Goal: Task Accomplishment & Management: Manage account settings

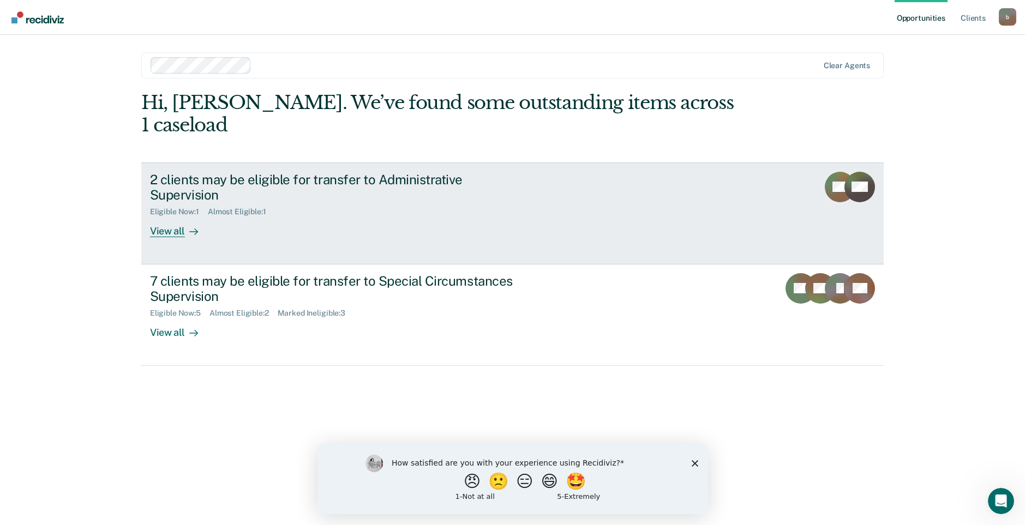
click at [377, 172] on div "2 clients may be eligible for transfer to Administrative Supervision" at bounding box center [341, 188] width 383 height 32
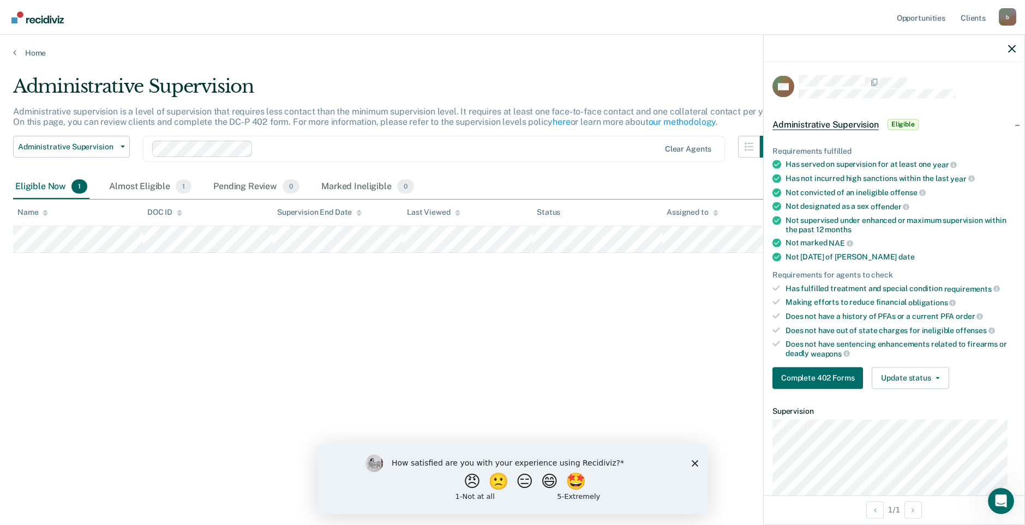
click at [927, 239] on div "Not marked NAE" at bounding box center [900, 243] width 230 height 10
click at [932, 382] on button "Update status" at bounding box center [909, 378] width 77 height 22
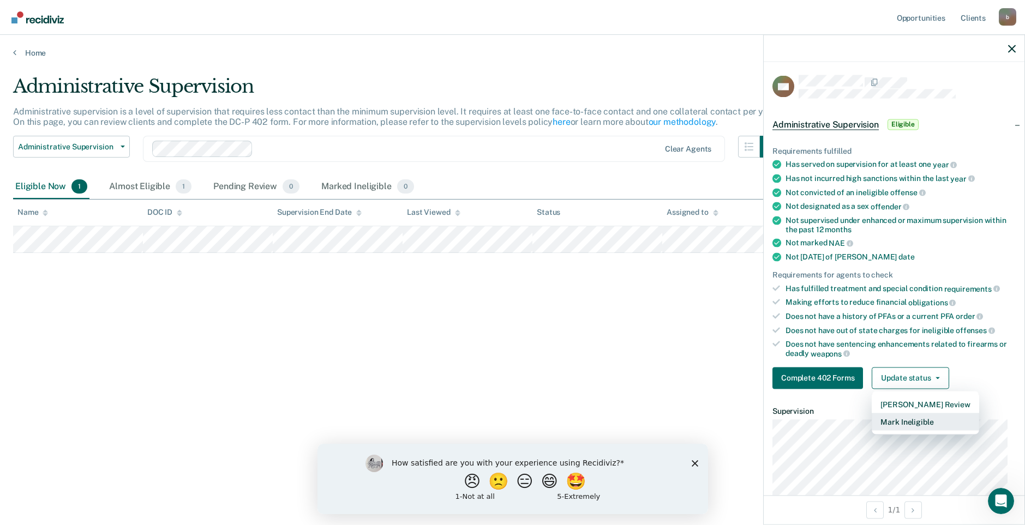
click at [916, 417] on button "Mark Ineligible" at bounding box center [924, 421] width 107 height 17
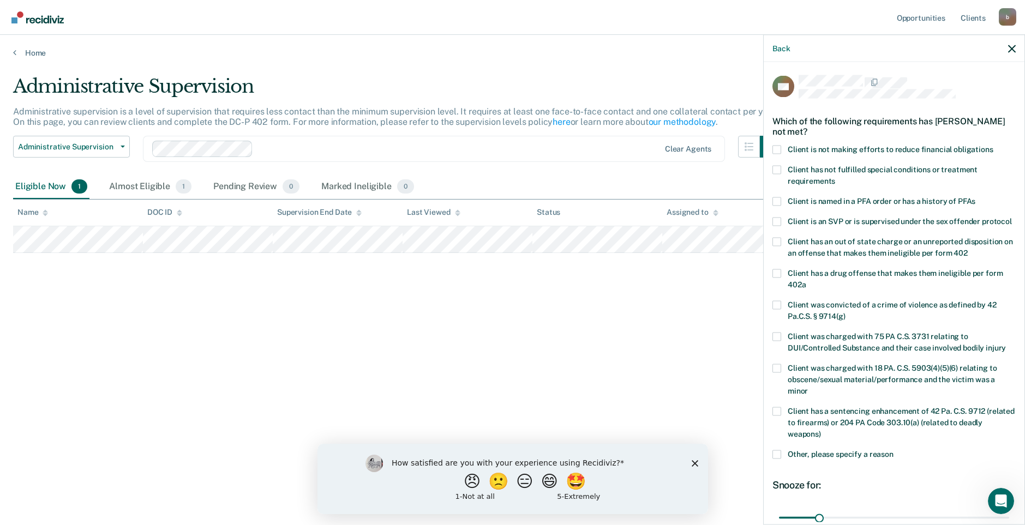
click at [782, 149] on label "Client is not making efforts to reduce financial obligations" at bounding box center [893, 150] width 243 height 11
click at [993, 145] on input "Client is not making efforts to reduce financial obligations" at bounding box center [993, 145] width 0 height 0
click at [826, 204] on label "Client is named in a PFA order or has a history of PFAs" at bounding box center [893, 202] width 243 height 11
click at [975, 197] on input "Client is named in a PFA order or has a history of PFAs" at bounding box center [975, 197] width 0 height 0
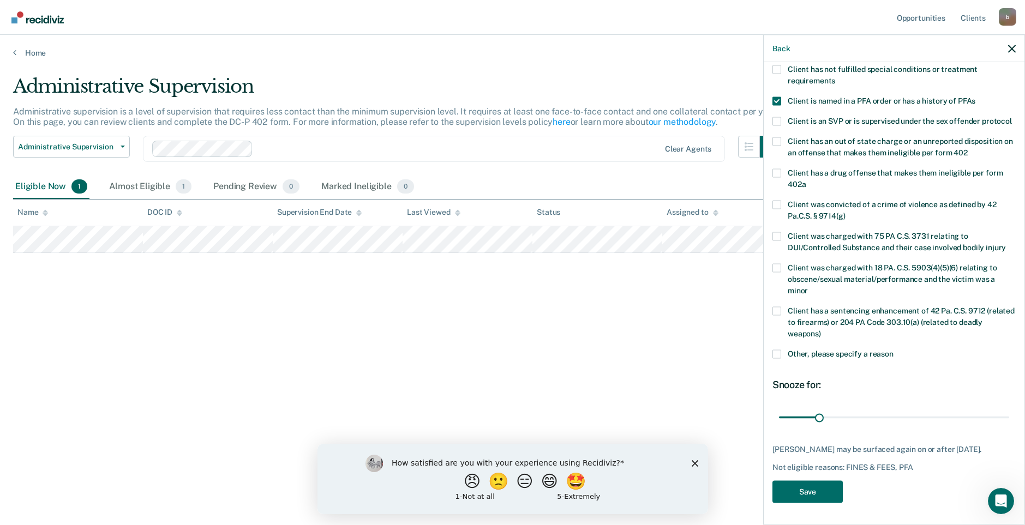
scroll to position [111, 0]
drag, startPoint x: 819, startPoint y: 419, endPoint x: 1038, endPoint y: 419, distance: 219.2
type input "180"
click at [1009, 419] on input "range" at bounding box center [894, 417] width 230 height 19
click at [815, 494] on button "Save" at bounding box center [807, 491] width 70 height 22
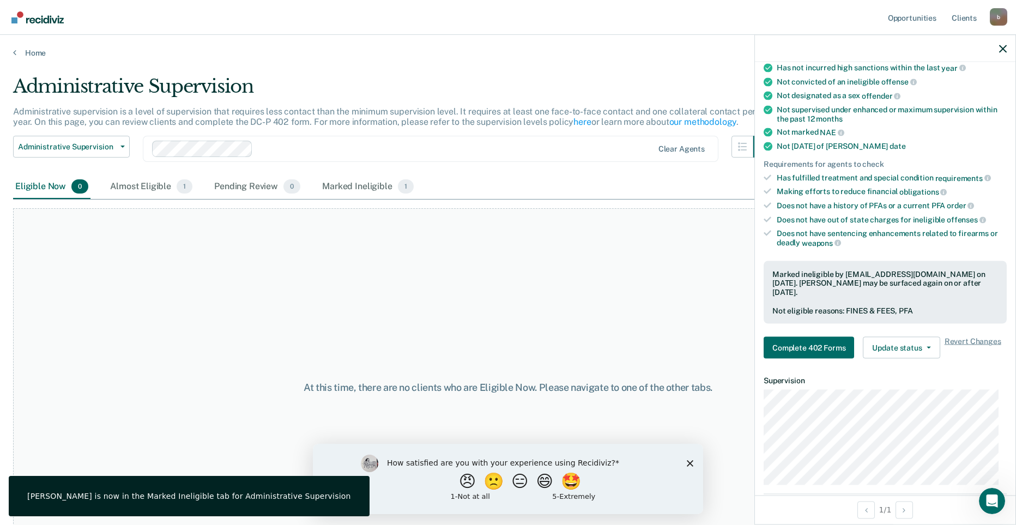
click at [254, 273] on div "At this time, there are no clients who are Eligible Now. Please navigate to one…" at bounding box center [508, 387] width 990 height 359
click at [157, 192] on div "Almost Eligible 1" at bounding box center [151, 187] width 87 height 24
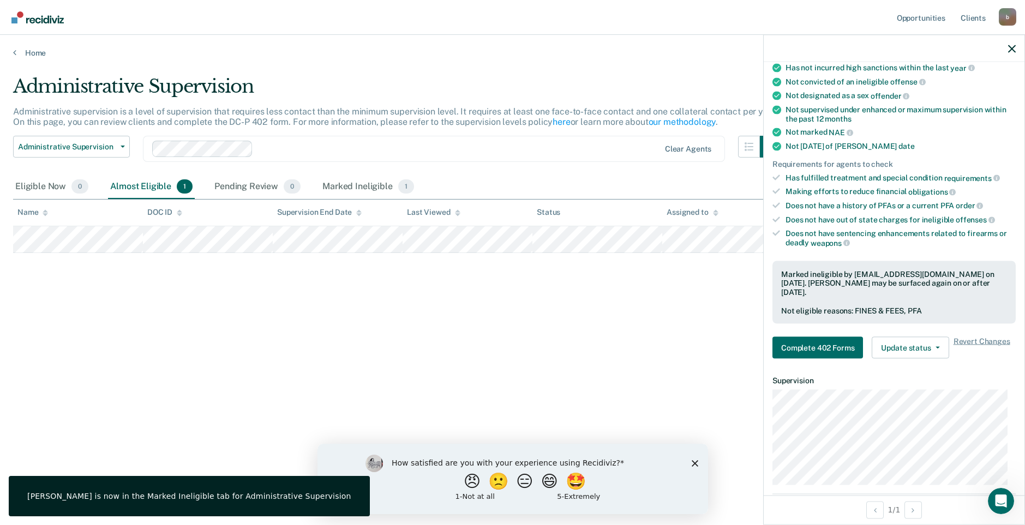
click at [139, 287] on div "Administrative Supervision Administrative supervision is a level of supervision…" at bounding box center [512, 259] width 998 height 368
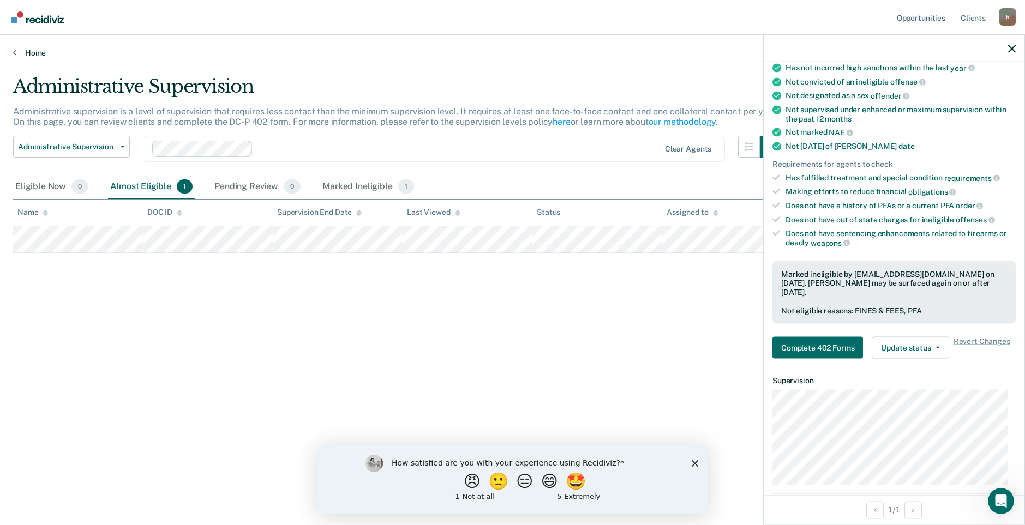
click at [40, 55] on link "Home" at bounding box center [512, 53] width 998 height 10
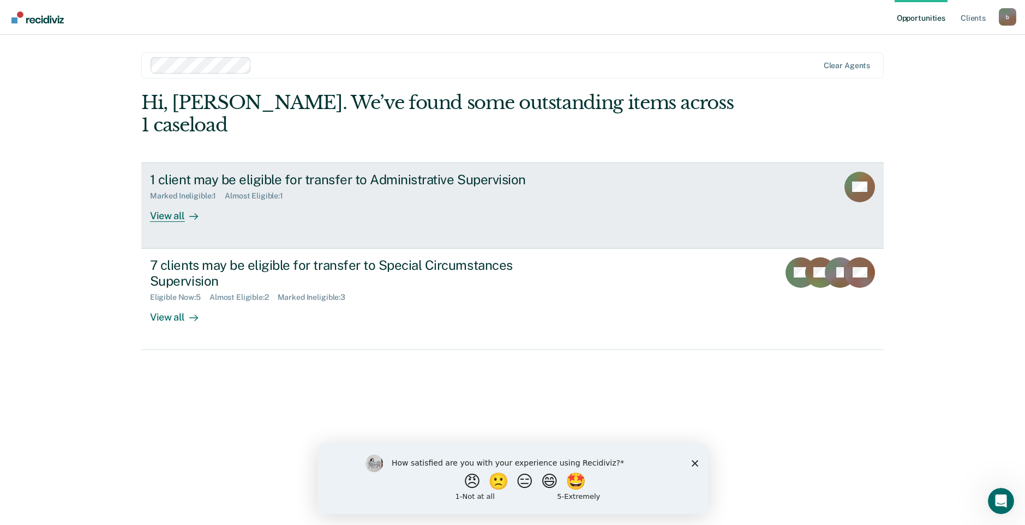
click at [366, 191] on div "1 client may be eligible for transfer to Administrative Supervision Marked Inel…" at bounding box center [354, 197] width 409 height 50
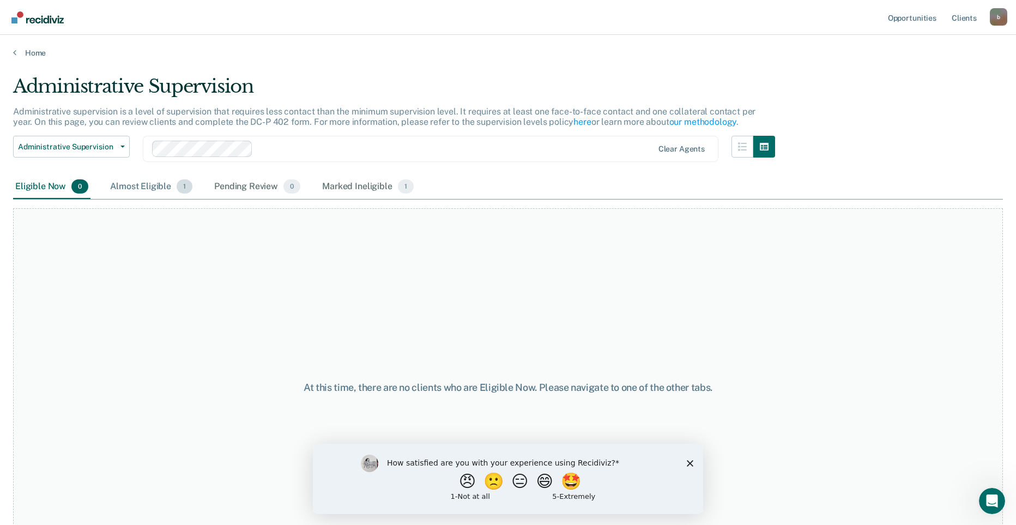
click at [131, 181] on div "Almost Eligible 1" at bounding box center [151, 187] width 87 height 24
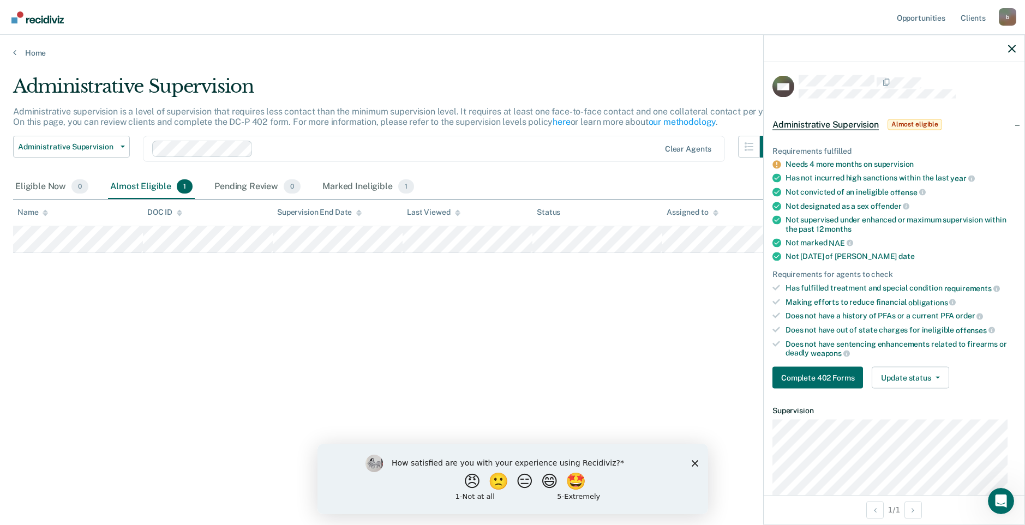
click at [308, 338] on div "Administrative Supervision Administrative supervision is a level of supervision…" at bounding box center [512, 259] width 998 height 368
click at [159, 311] on div "Administrative Supervision Administrative supervision is a level of supervision…" at bounding box center [512, 259] width 998 height 368
click at [29, 48] on link "Home" at bounding box center [512, 53] width 998 height 10
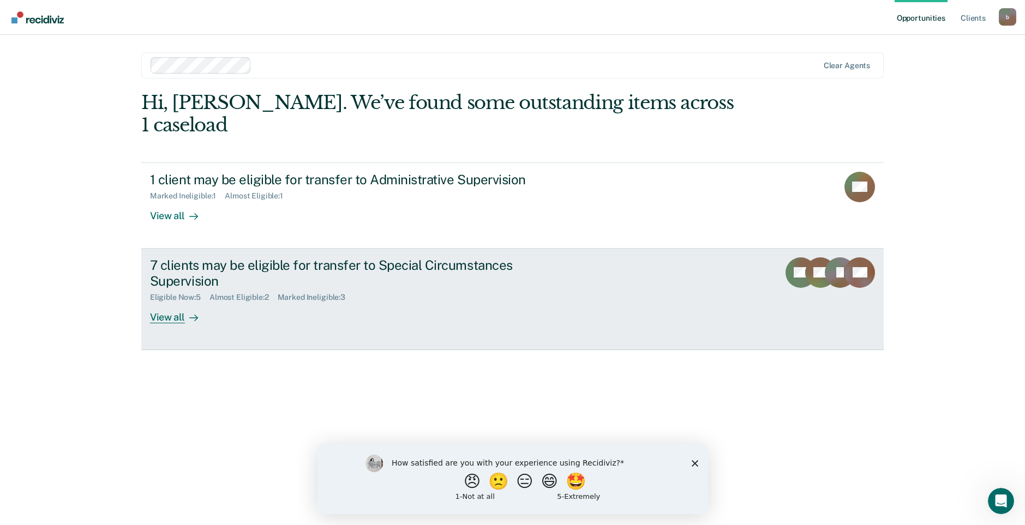
click at [256, 288] on div "Eligible Now : 5 Almost Eligible : 2 Marked Ineligible : 3" at bounding box center [341, 295] width 383 height 14
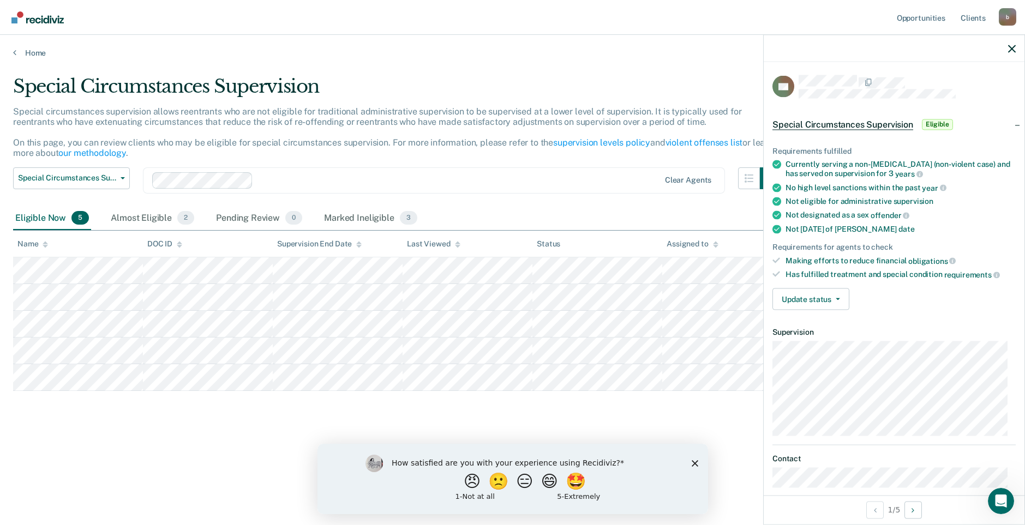
click at [658, 210] on div "Eligible Now 5 Almost Eligible 2 Pending Review 0 Marked Ineligible 3" at bounding box center [512, 219] width 998 height 25
click at [799, 292] on button "Update status" at bounding box center [810, 299] width 77 height 22
click at [822, 341] on button "Mark Ineligible" at bounding box center [825, 342] width 107 height 17
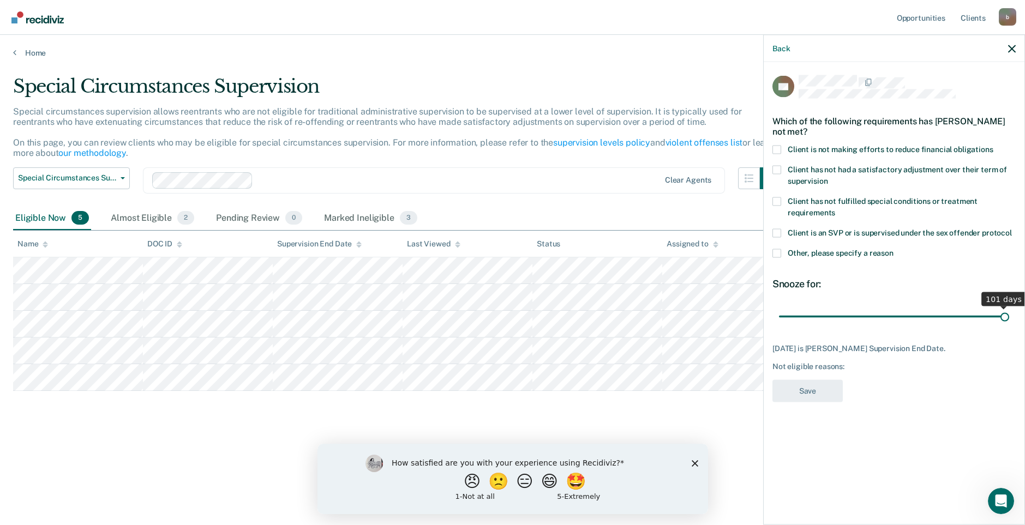
drag, startPoint x: 847, startPoint y: 316, endPoint x: 1046, endPoint y: 323, distance: 199.2
type input "101"
click at [1009, 323] on input "range" at bounding box center [894, 316] width 230 height 19
click at [780, 146] on label "Client is not making efforts to reduce financial obligations" at bounding box center [893, 150] width 243 height 11
click at [993, 145] on input "Client is not making efforts to reduce financial obligations" at bounding box center [993, 145] width 0 height 0
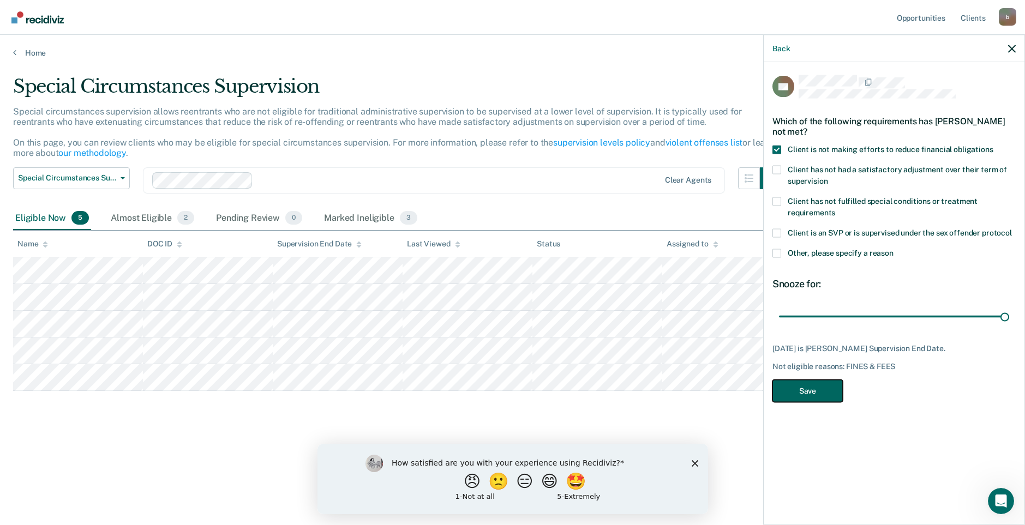
click at [823, 382] on button "Save" at bounding box center [807, 391] width 70 height 22
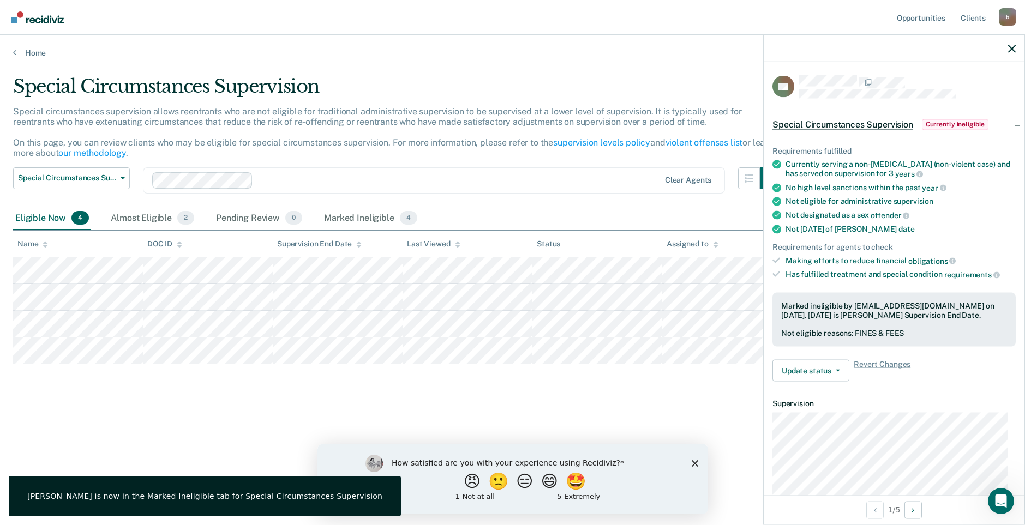
click at [653, 395] on div "Special Circumstances Supervision Special circumstances supervision allows reen…" at bounding box center [512, 259] width 998 height 368
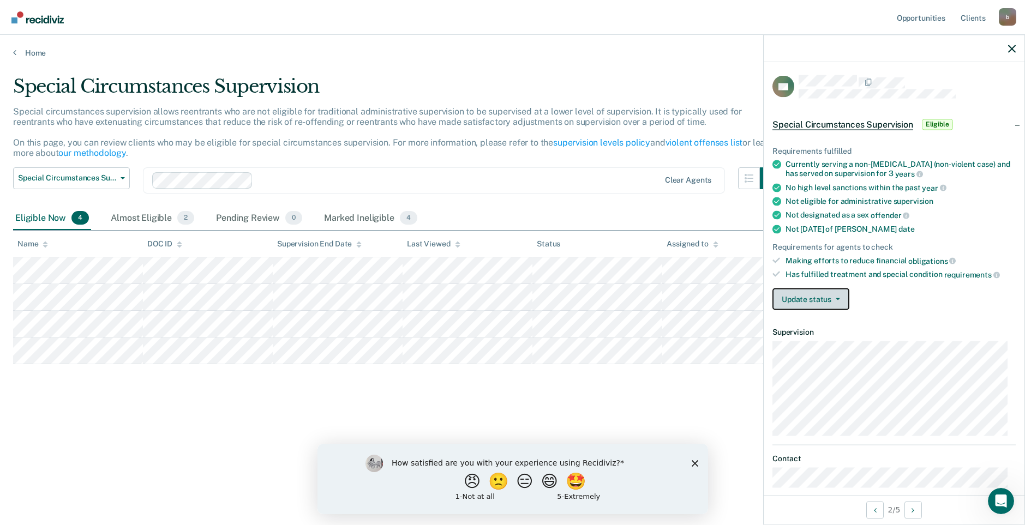
click at [810, 298] on button "Update status" at bounding box center [810, 299] width 77 height 22
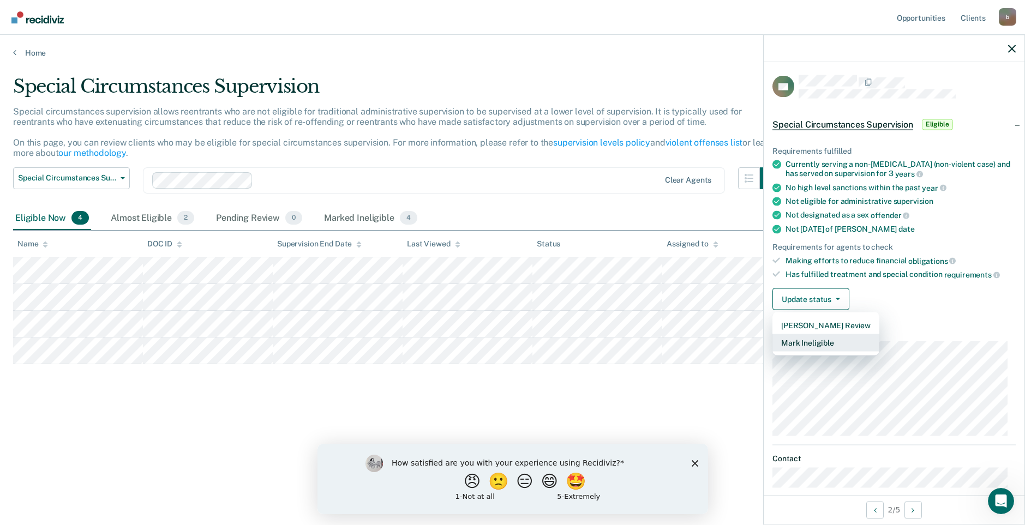
click at [827, 341] on button "Mark Ineligible" at bounding box center [825, 342] width 107 height 17
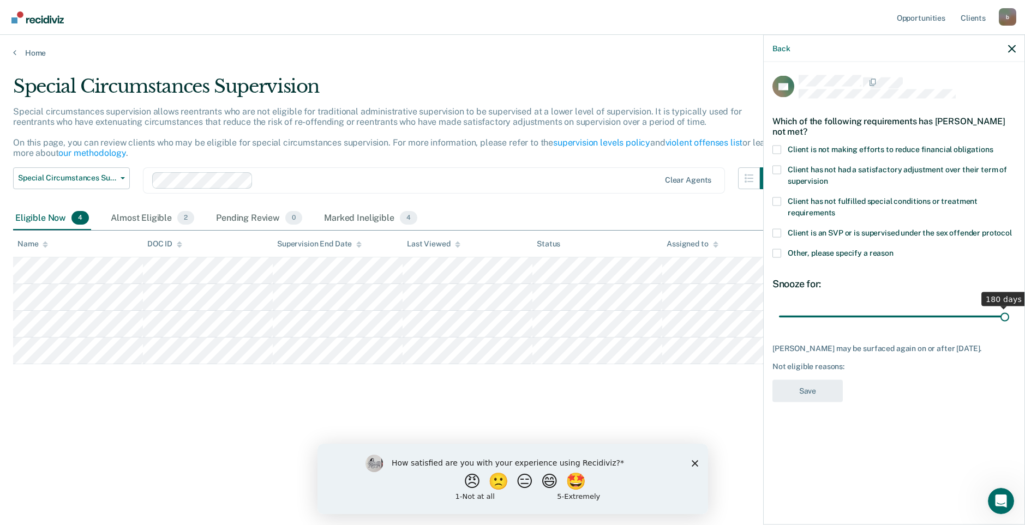
drag, startPoint x: 815, startPoint y: 314, endPoint x: 1084, endPoint y: 334, distance: 269.1
type input "180"
click at [1009, 326] on input "range" at bounding box center [894, 316] width 230 height 19
click at [776, 146] on span at bounding box center [776, 149] width 9 height 9
click at [993, 145] on input "Client is not making efforts to reduce financial obligations" at bounding box center [993, 145] width 0 height 0
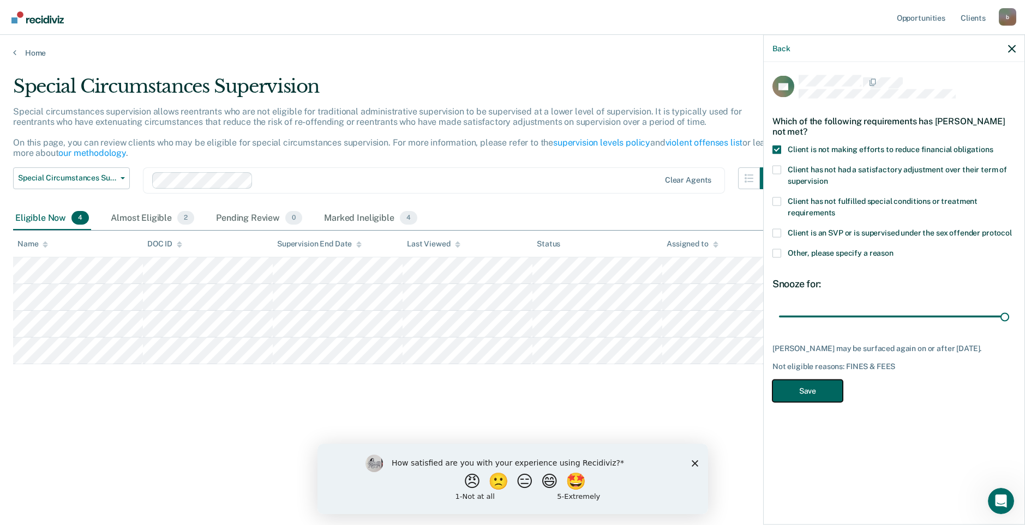
click at [820, 386] on button "Save" at bounding box center [807, 391] width 70 height 22
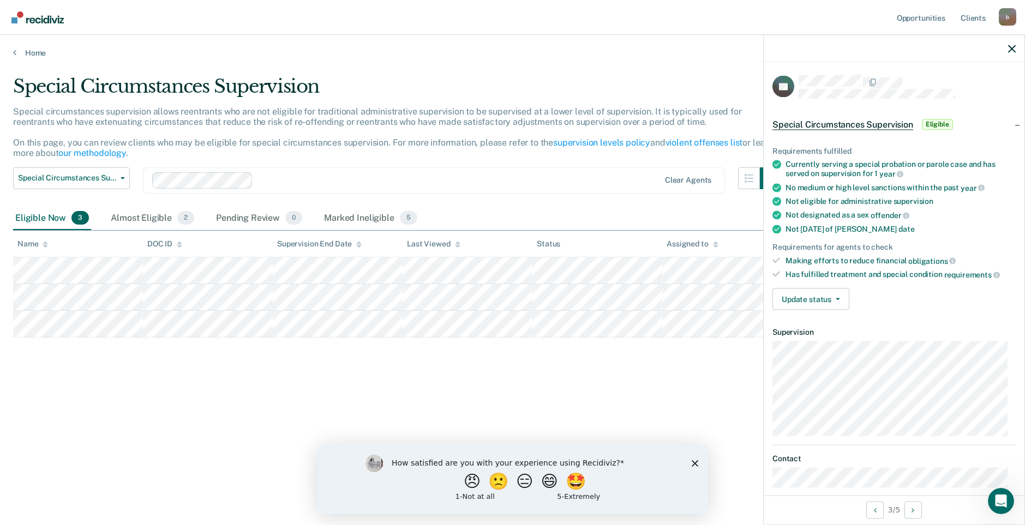
click at [677, 358] on div "Special Circumstances Supervision Special circumstances supervision allows reen…" at bounding box center [512, 259] width 998 height 368
click at [796, 293] on button "Update status" at bounding box center [810, 299] width 77 height 22
click at [816, 343] on button "Mark Ineligible" at bounding box center [825, 342] width 107 height 17
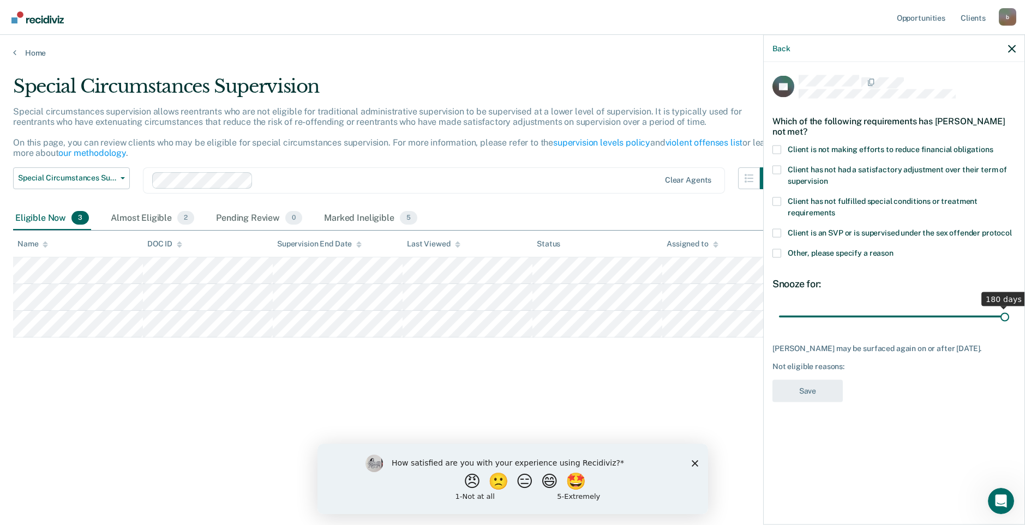
drag, startPoint x: 823, startPoint y: 317, endPoint x: 1050, endPoint y: 328, distance: 227.7
type input "180"
click at [1009, 326] on input "range" at bounding box center [894, 316] width 230 height 19
click at [778, 151] on span at bounding box center [776, 149] width 9 height 9
click at [993, 145] on input "Client is not making efforts to reduce financial obligations" at bounding box center [993, 145] width 0 height 0
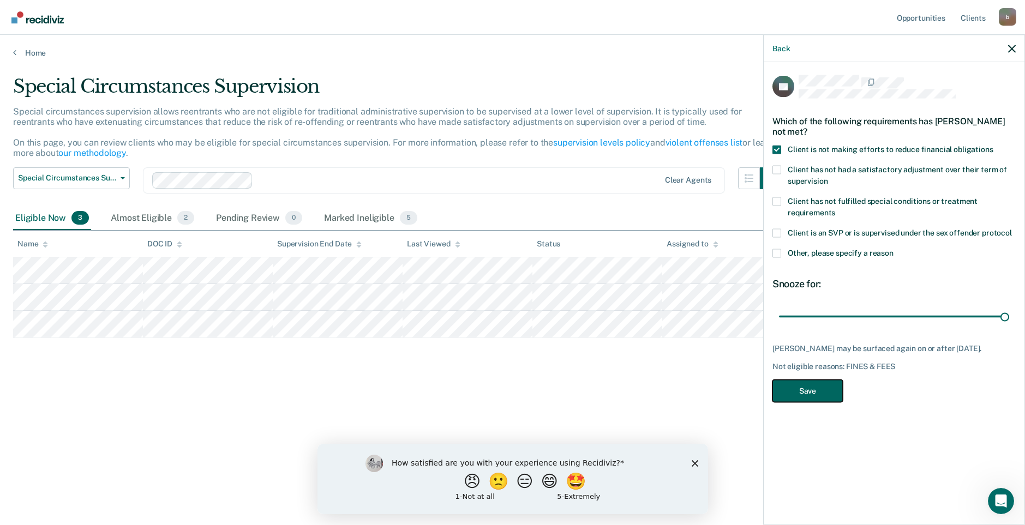
click at [805, 389] on button "Save" at bounding box center [807, 391] width 70 height 22
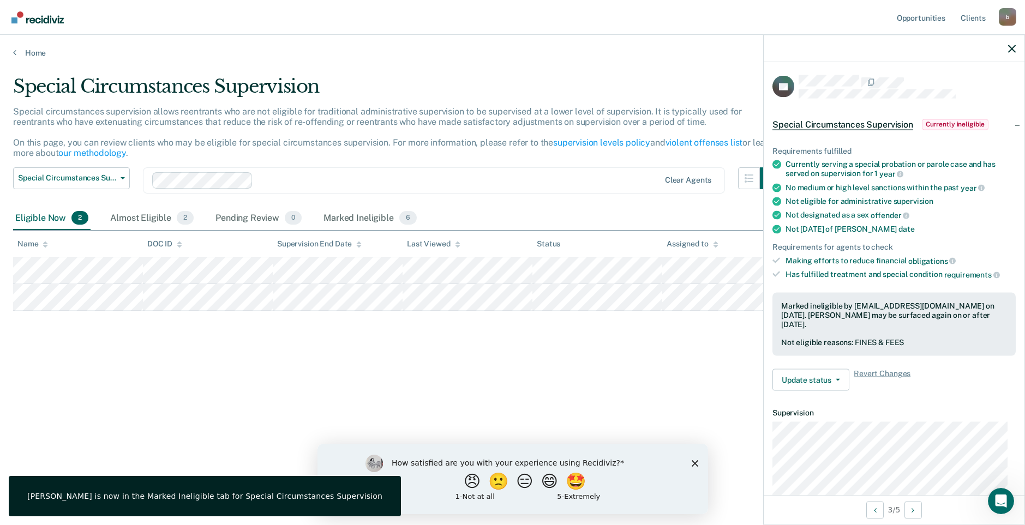
drag, startPoint x: 695, startPoint y: 400, endPoint x: 689, endPoint y: 399, distance: 6.6
click at [695, 400] on div "Special Circumstances Supervision Special circumstances supervision allows reen…" at bounding box center [512, 259] width 998 height 368
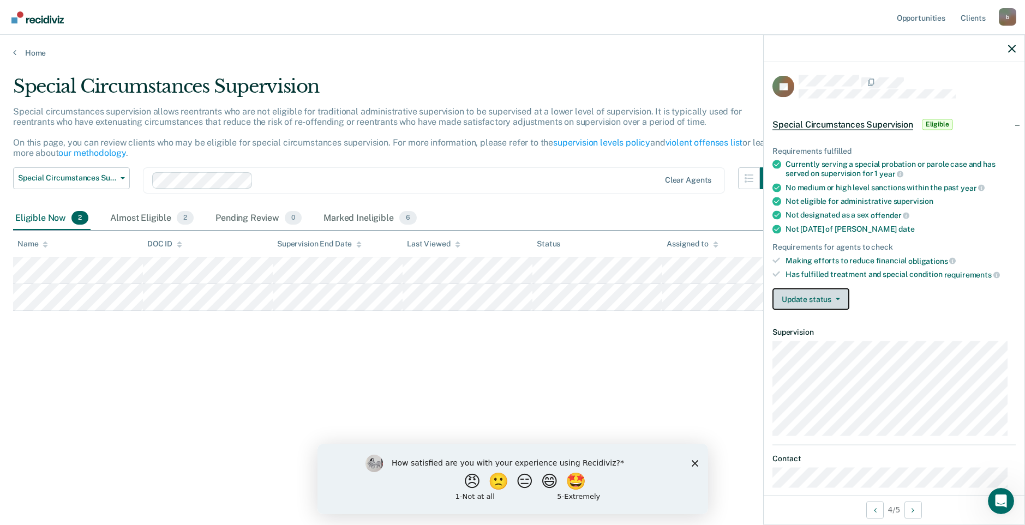
click at [821, 290] on button "Update status" at bounding box center [810, 299] width 77 height 22
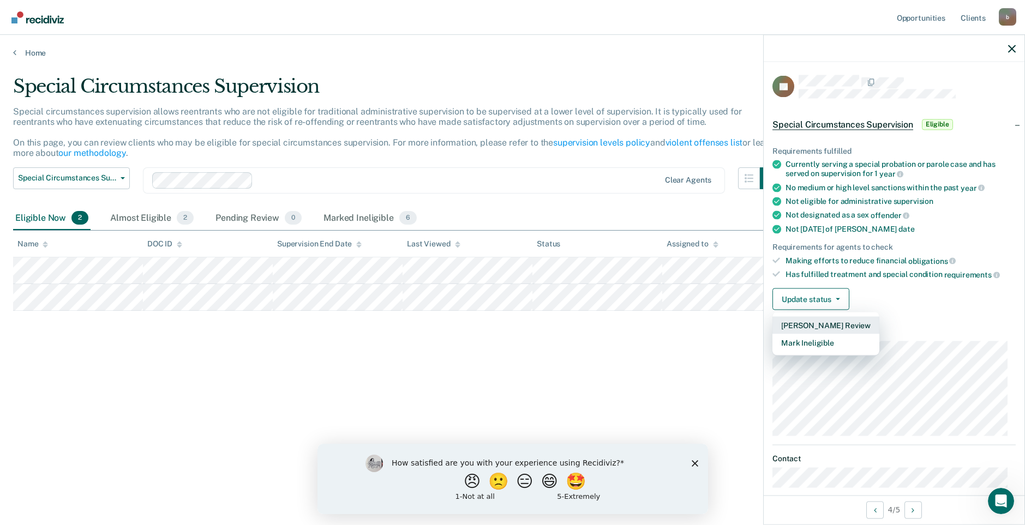
click at [826, 323] on button "[PERSON_NAME] Review" at bounding box center [825, 324] width 107 height 17
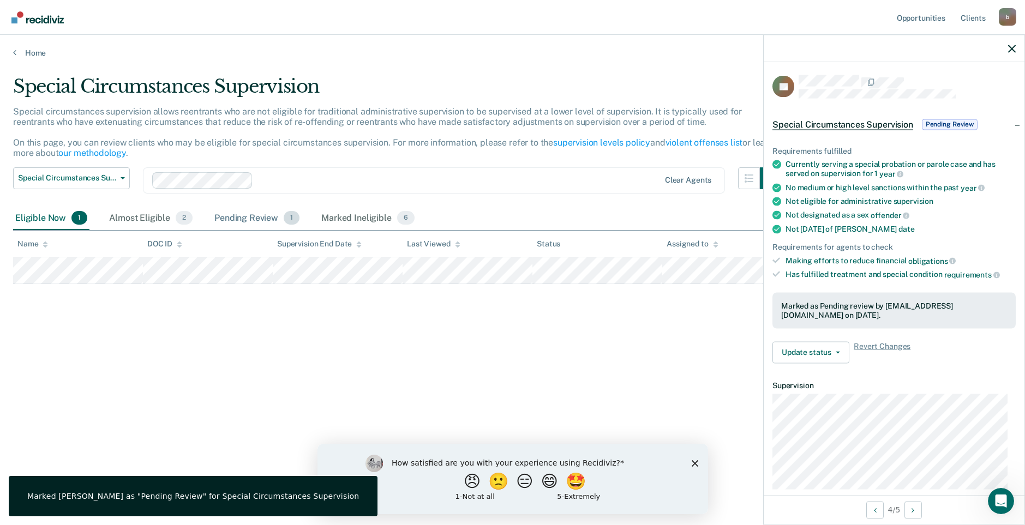
click at [221, 219] on div "Pending Review 1" at bounding box center [256, 219] width 89 height 24
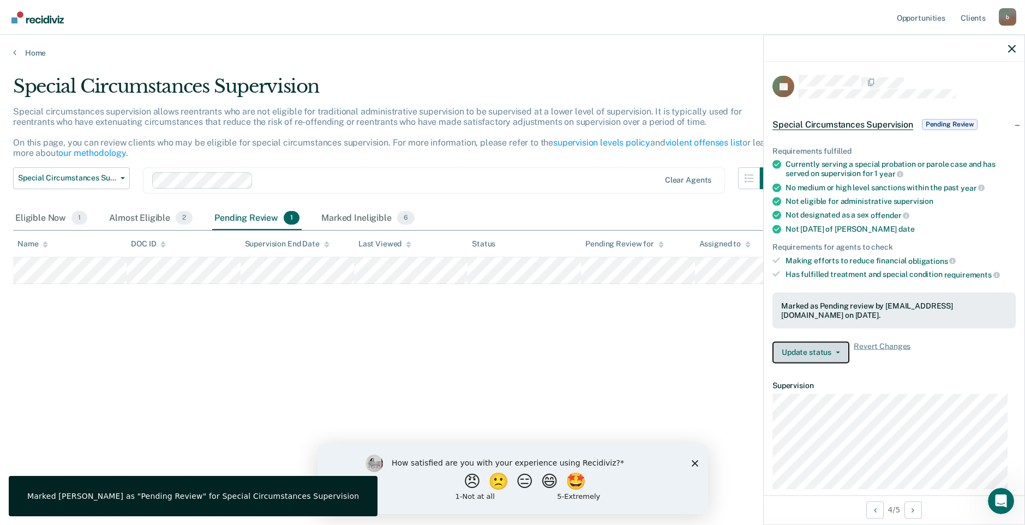
click at [819, 351] on button "Update status" at bounding box center [810, 352] width 77 height 22
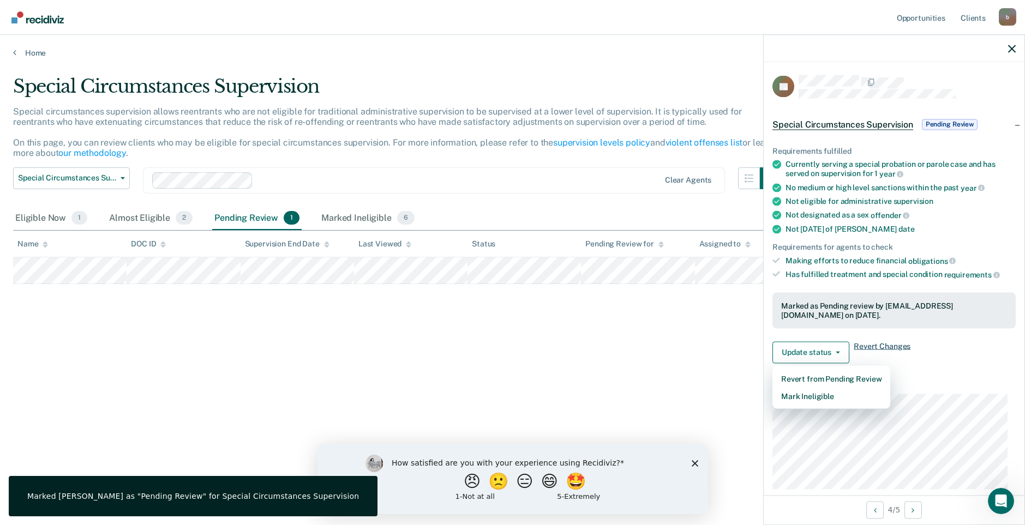
click at [887, 346] on span "Revert Changes" at bounding box center [881, 352] width 57 height 22
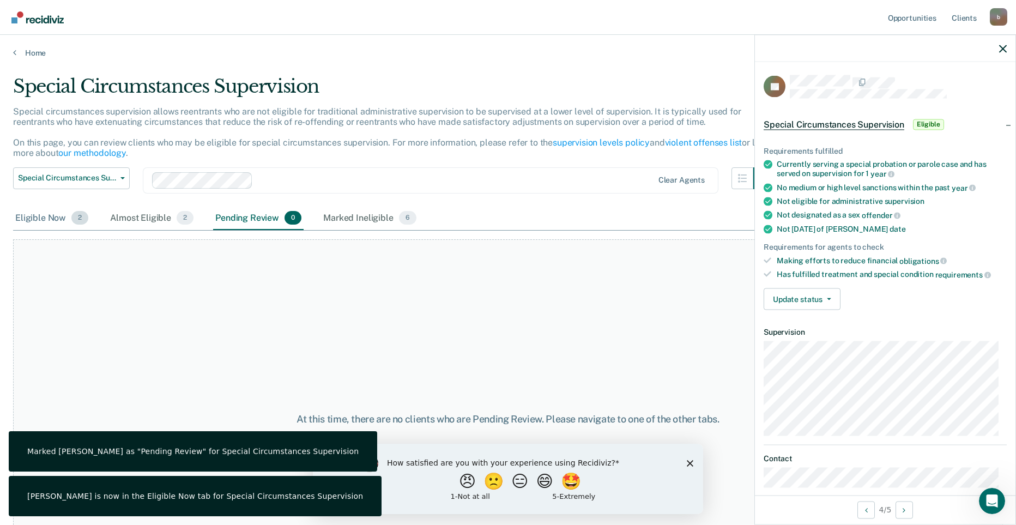
click at [43, 224] on div "Eligible Now 2" at bounding box center [51, 219] width 77 height 24
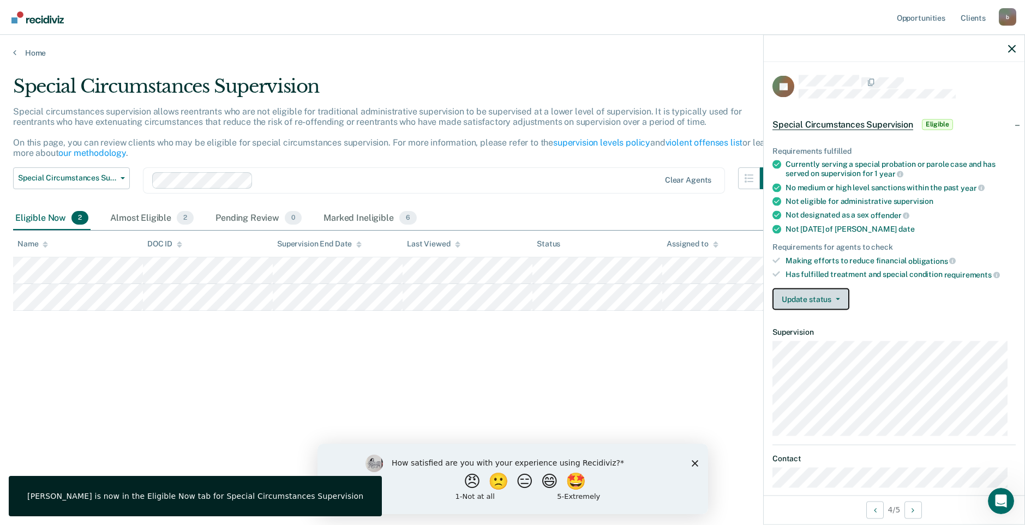
click at [836, 306] on button "Update status" at bounding box center [810, 299] width 77 height 22
click at [670, 363] on div "Special Circumstances Supervision Special circumstances supervision allows reen…" at bounding box center [512, 259] width 998 height 368
click at [822, 297] on button "Update status" at bounding box center [810, 299] width 77 height 22
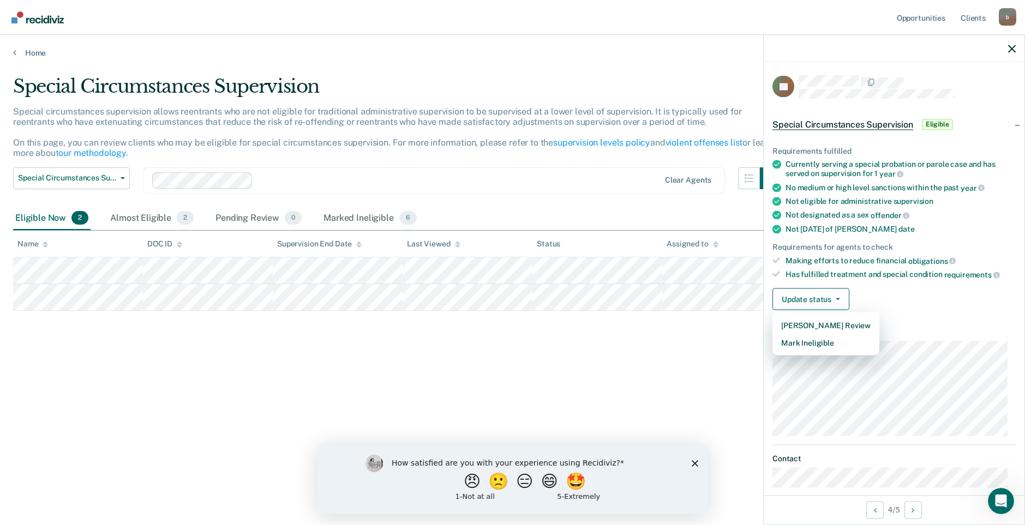
click at [476, 323] on div "Special Circumstances Supervision Special circumstances supervision allows reen…" at bounding box center [512, 259] width 998 height 368
click at [820, 294] on button "Update status" at bounding box center [810, 299] width 77 height 22
click at [825, 345] on button "Mark Ineligible" at bounding box center [825, 342] width 107 height 17
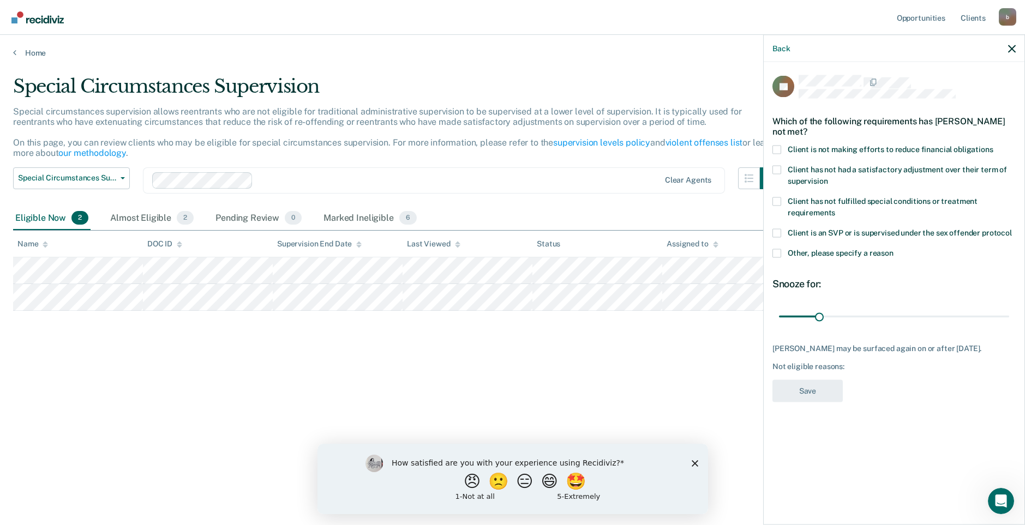
click at [780, 151] on span at bounding box center [776, 149] width 9 height 9
click at [993, 145] on input "Client is not making efforts to reduce financial obligations" at bounding box center [993, 145] width 0 height 0
drag, startPoint x: 817, startPoint y: 316, endPoint x: 1056, endPoint y: 328, distance: 239.1
type input "180"
click at [1009, 326] on input "range" at bounding box center [894, 316] width 230 height 19
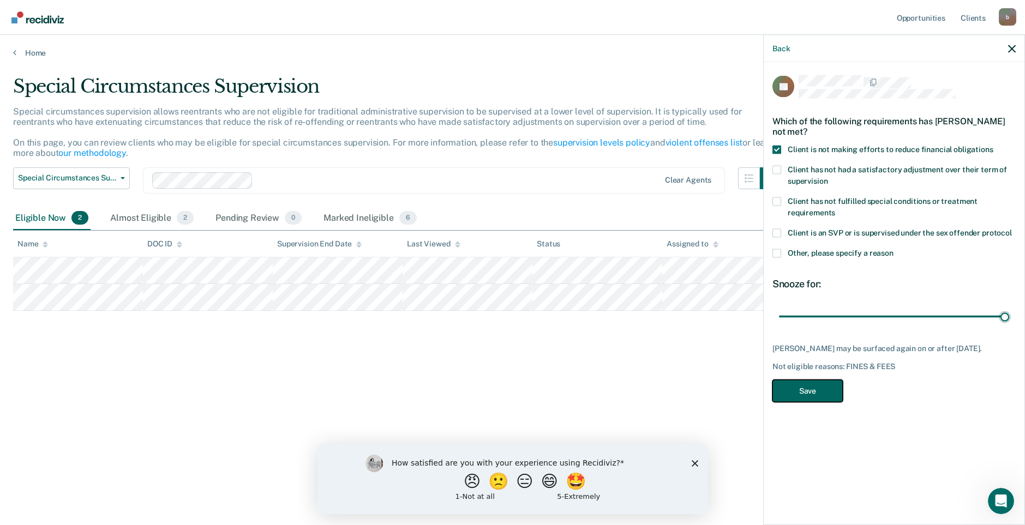
click at [817, 391] on button "Save" at bounding box center [807, 391] width 70 height 22
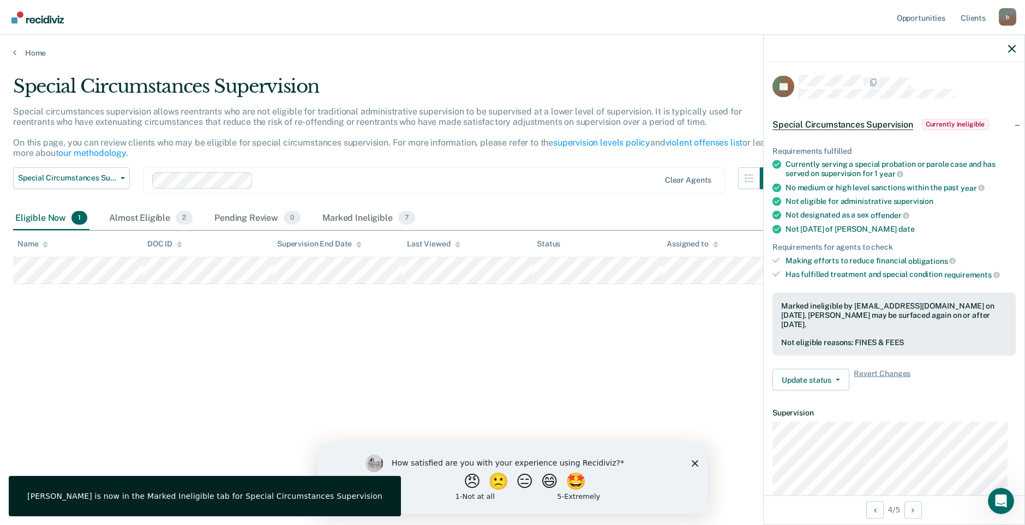
click at [346, 338] on div "Special Circumstances Supervision Special circumstances supervision allows reen…" at bounding box center [512, 259] width 998 height 368
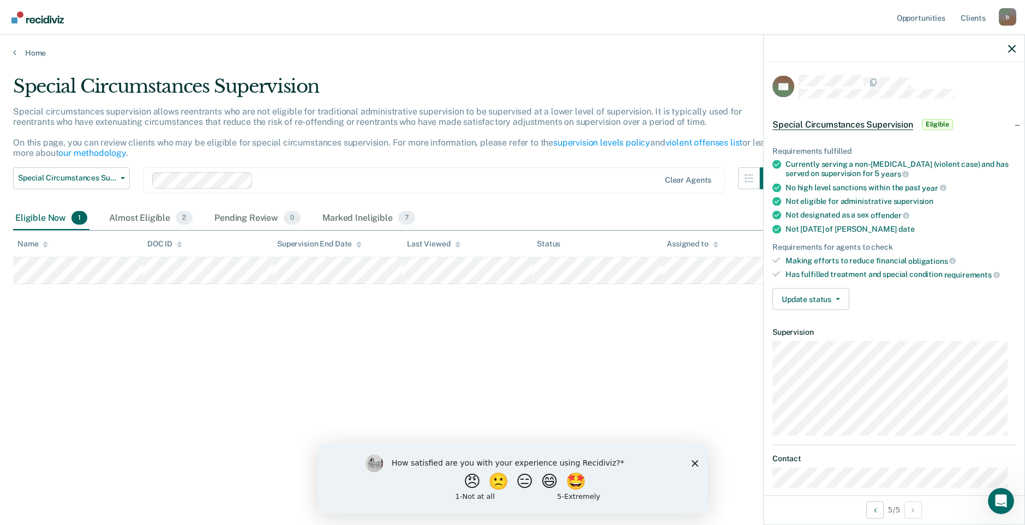
click at [647, 347] on div "Special Circumstances Supervision Special circumstances supervision allows reen…" at bounding box center [512, 259] width 998 height 368
click at [831, 298] on span "button" at bounding box center [835, 299] width 9 height 2
click at [820, 337] on button "Mark Ineligible" at bounding box center [825, 342] width 107 height 17
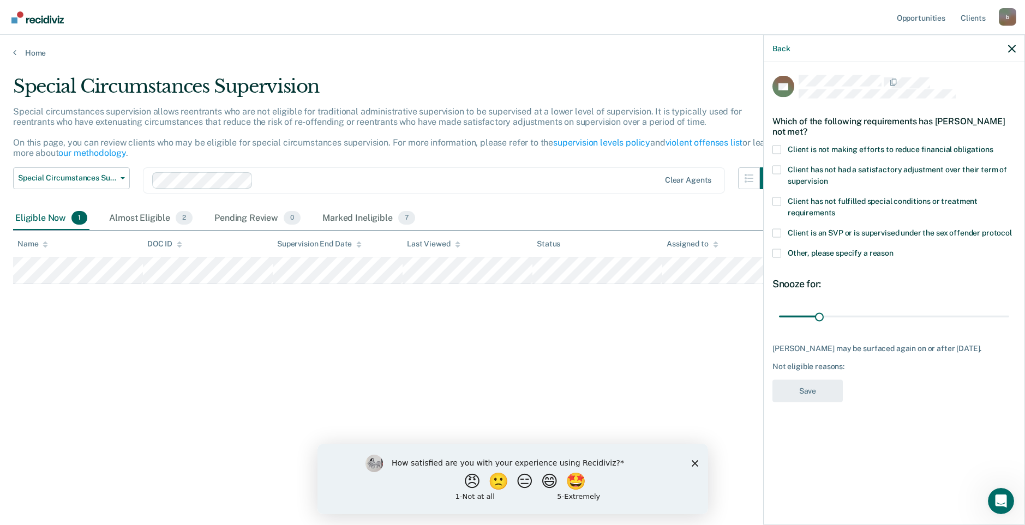
click at [775, 151] on span at bounding box center [776, 149] width 9 height 9
click at [993, 145] on input "Client is not making efforts to reduce financial obligations" at bounding box center [993, 145] width 0 height 0
drag, startPoint x: 818, startPoint y: 318, endPoint x: 1084, endPoint y: 329, distance: 265.8
type input "180"
click at [1009, 326] on input "range" at bounding box center [894, 316] width 230 height 19
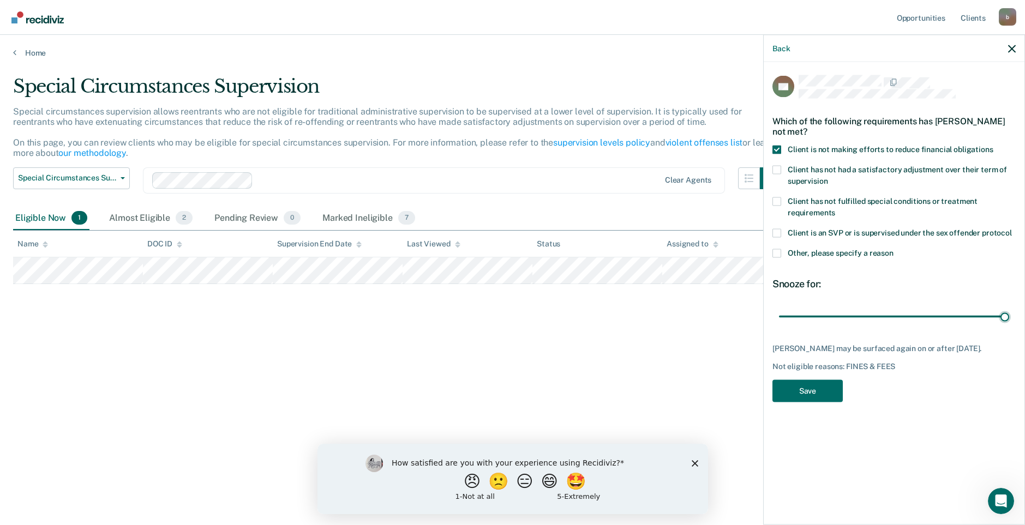
click at [582, 321] on div "Special Circumstances Supervision Special circumstances supervision allows reen…" at bounding box center [512, 259] width 998 height 368
click at [822, 401] on button "Save" at bounding box center [807, 391] width 70 height 22
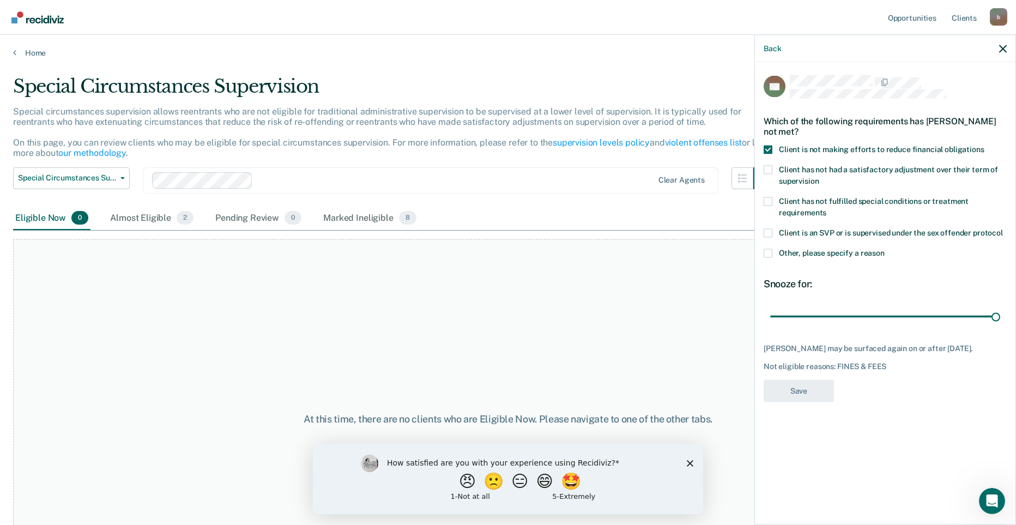
click at [216, 346] on div "At this time, there are no clients who are Eligible Now. Please navigate to one…" at bounding box center [508, 418] width 990 height 359
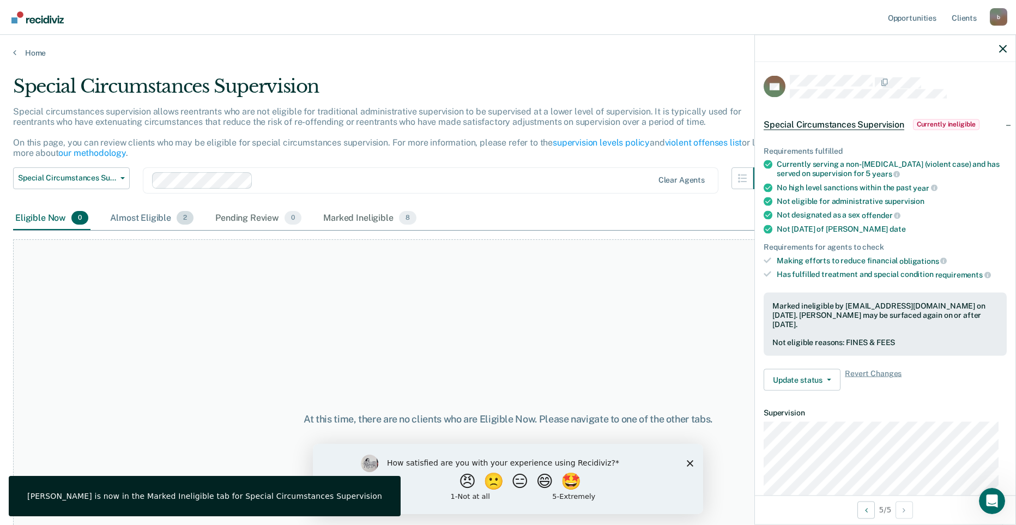
click at [147, 227] on div "Almost Eligible 2" at bounding box center [152, 219] width 88 height 24
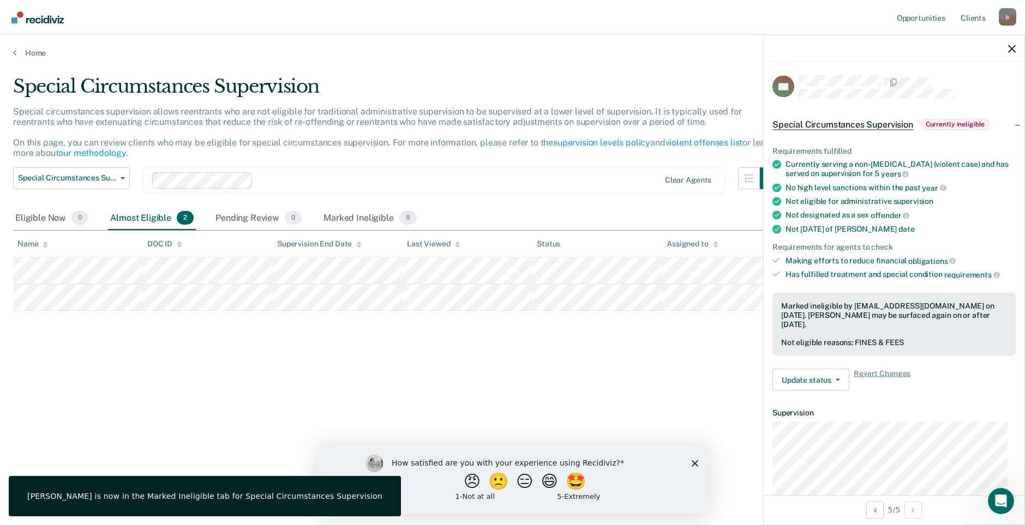
click at [158, 357] on div "Special Circumstances Supervision Special circumstances supervision allows reen…" at bounding box center [512, 259] width 998 height 368
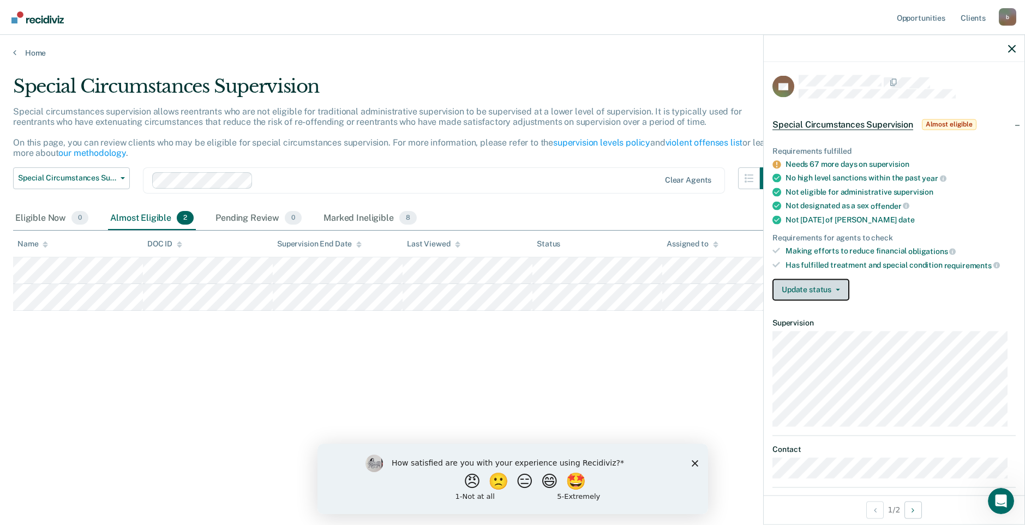
click at [808, 288] on button "Update status" at bounding box center [810, 290] width 77 height 22
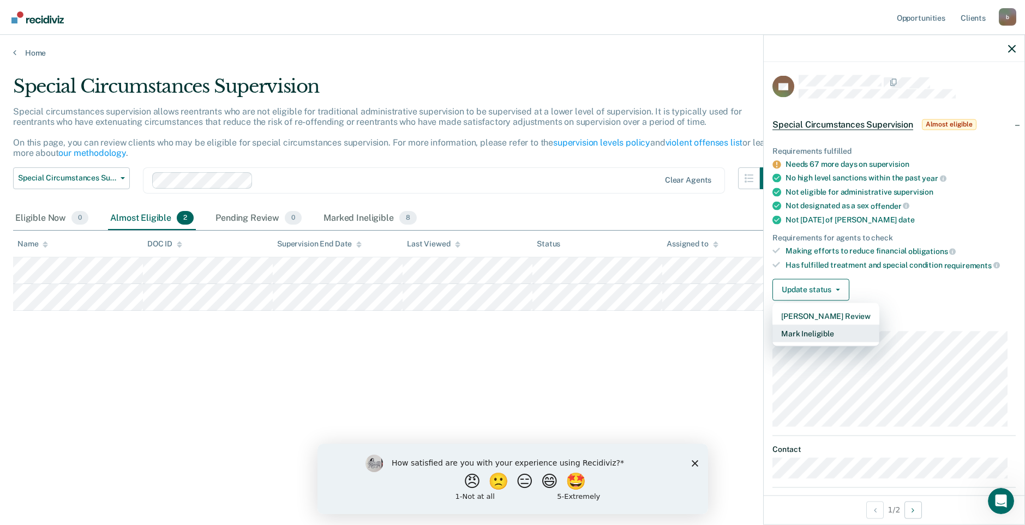
click at [821, 333] on button "Mark Ineligible" at bounding box center [825, 332] width 107 height 17
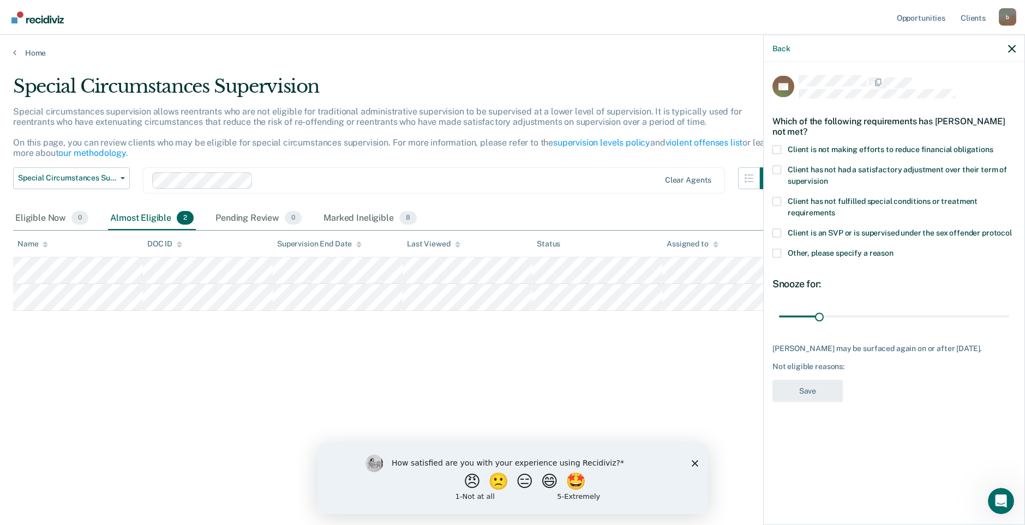
click at [798, 232] on span "Client is an SVP or is supervised under the sex offender protocol" at bounding box center [899, 232] width 224 height 9
click at [1012, 228] on input "Client is an SVP or is supervised under the sex offender protocol" at bounding box center [1012, 228] width 0 height 0
click at [814, 230] on span "Client is an SVP or is supervised under the sex offender protocol" at bounding box center [899, 232] width 224 height 9
click at [1012, 228] on input "Client is an SVP or is supervised under the sex offender protocol" at bounding box center [1012, 228] width 0 height 0
click at [465, 366] on div "Special Circumstances Supervision Special circumstances supervision allows reen…" at bounding box center [512, 259] width 998 height 368
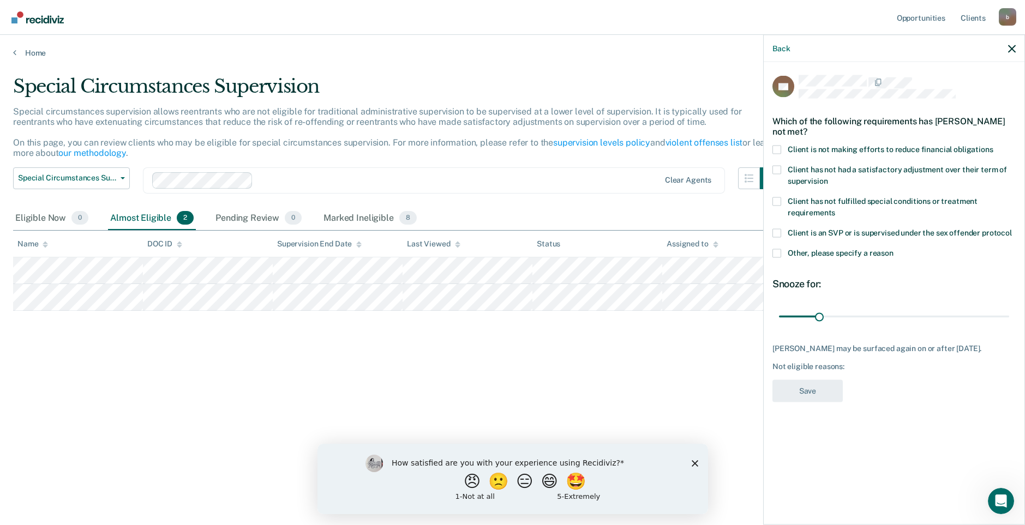
click at [1017, 43] on div "Back" at bounding box center [893, 48] width 261 height 27
click at [1011, 46] on icon "button" at bounding box center [1012, 49] width 8 height 8
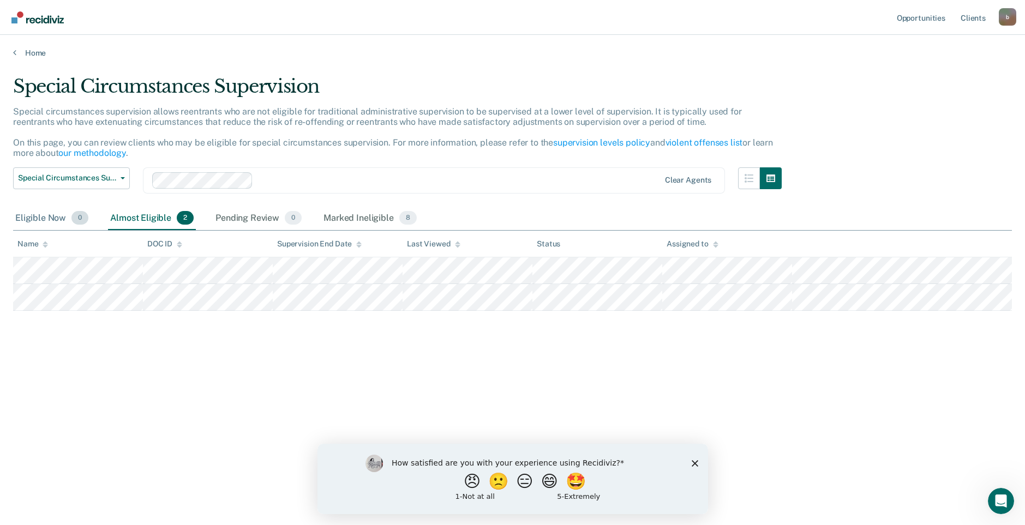
click at [37, 221] on div "Eligible Now 0" at bounding box center [51, 219] width 77 height 24
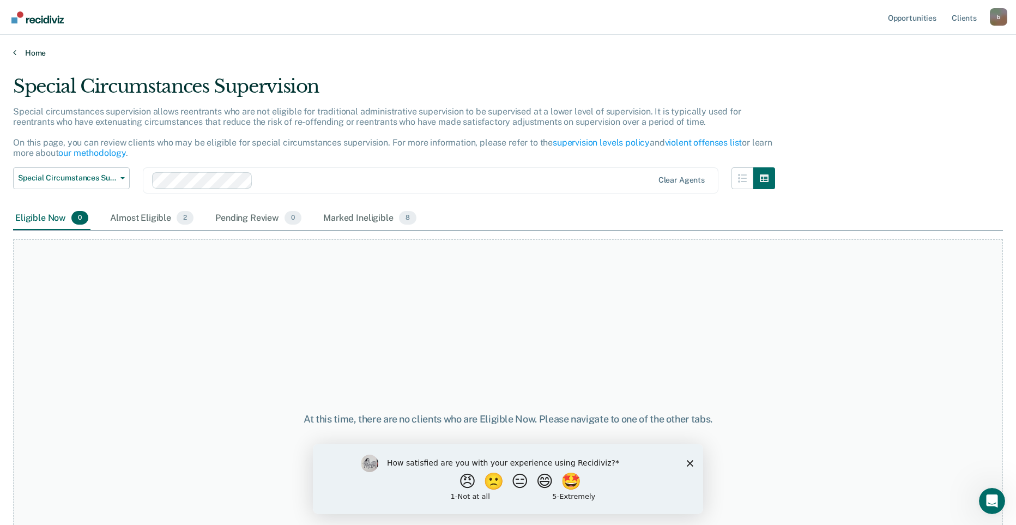
click at [33, 57] on link "Home" at bounding box center [508, 53] width 990 height 10
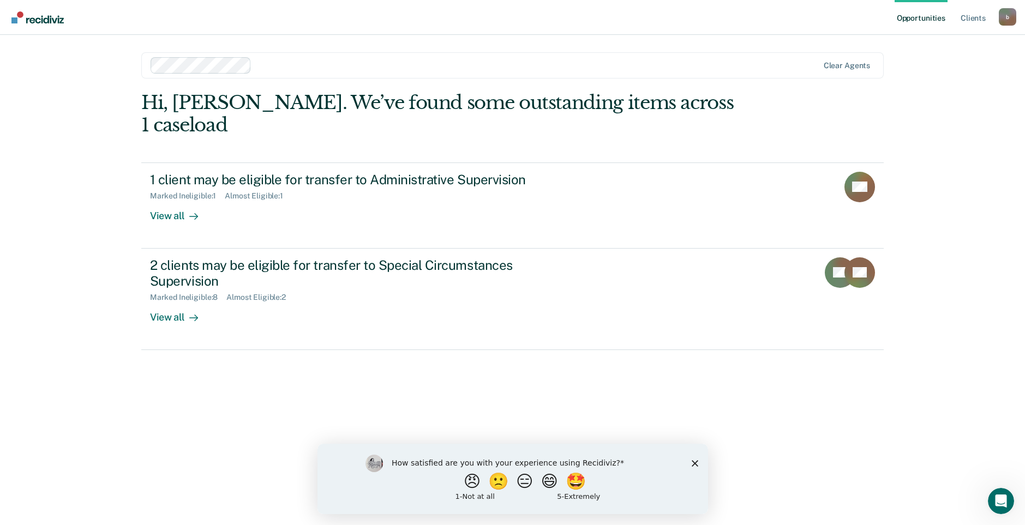
click at [92, 162] on div "Opportunities Client s [EMAIL_ADDRESS][DOMAIN_NAME] b Profile How it works Log …" at bounding box center [512, 262] width 1025 height 525
click at [556, 480] on button "😄" at bounding box center [550, 481] width 26 height 22
click at [187, 373] on div "Hi, [PERSON_NAME]. We’ve found some outstanding items across 1 caseload 1 clien…" at bounding box center [512, 293] width 742 height 403
